Goal: Navigation & Orientation: Understand site structure

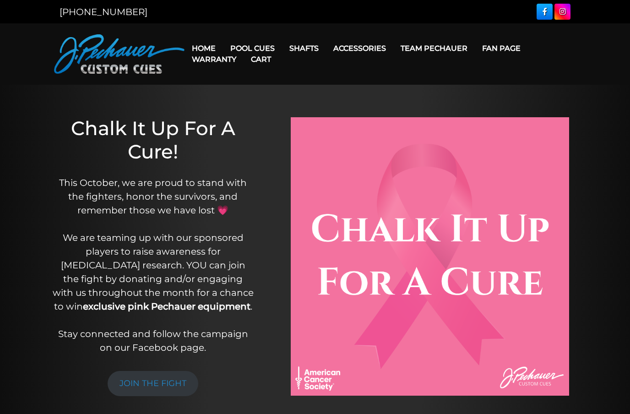
click at [251, 93] on link "Pro Series (R) – NEW" at bounding box center [280, 87] width 113 height 13
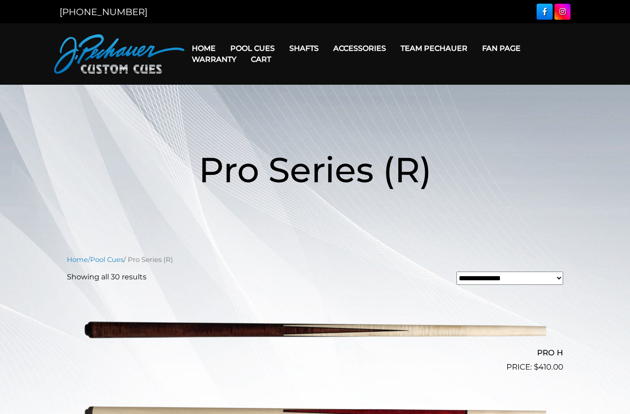
click at [262, 49] on link "Cart" at bounding box center [261, 59] width 35 height 23
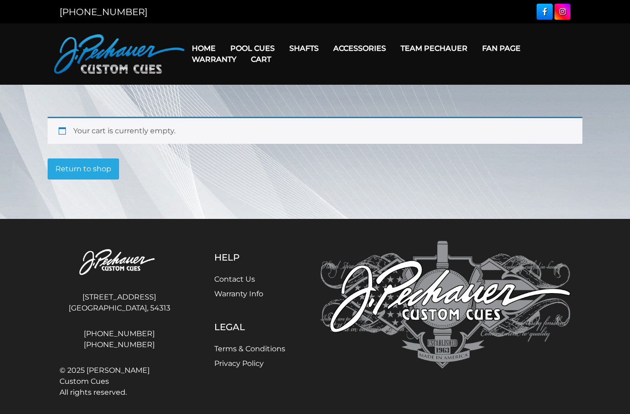
click at [249, 78] on link "JP Series (T) – NEW" at bounding box center [280, 74] width 113 height 13
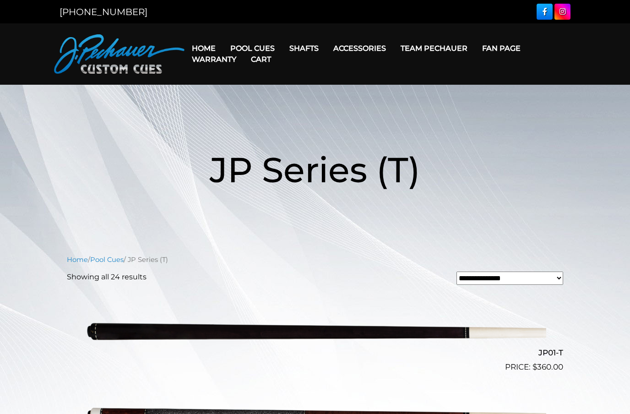
click at [248, 107] on link "Champion Collection" at bounding box center [280, 100] width 113 height 13
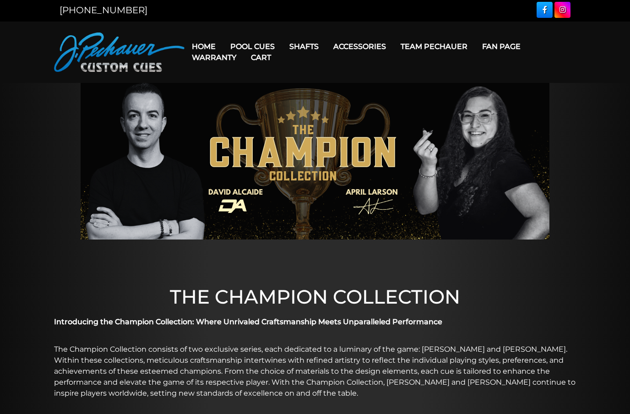
scroll to position [1, 0]
